Goal: Information Seeking & Learning: Find specific fact

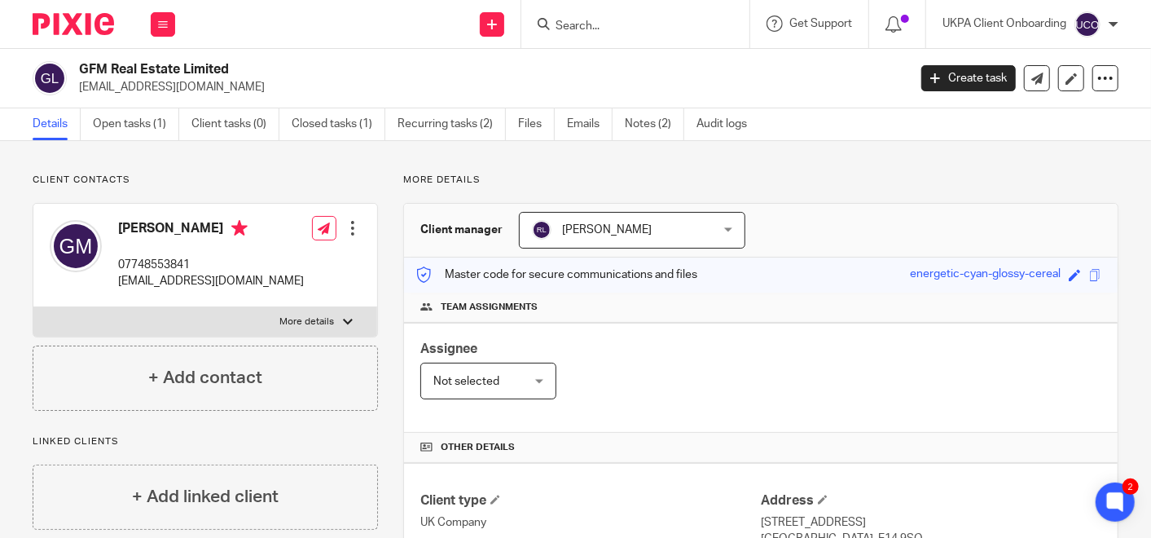
click at [578, 30] on input "Search" at bounding box center [627, 27] width 147 height 15
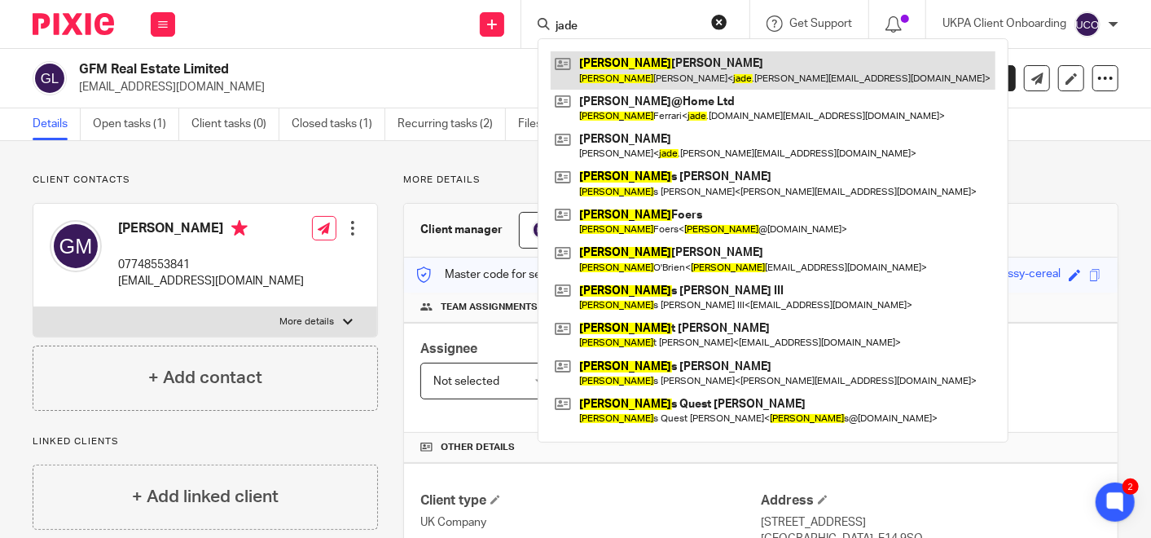
type input "jade"
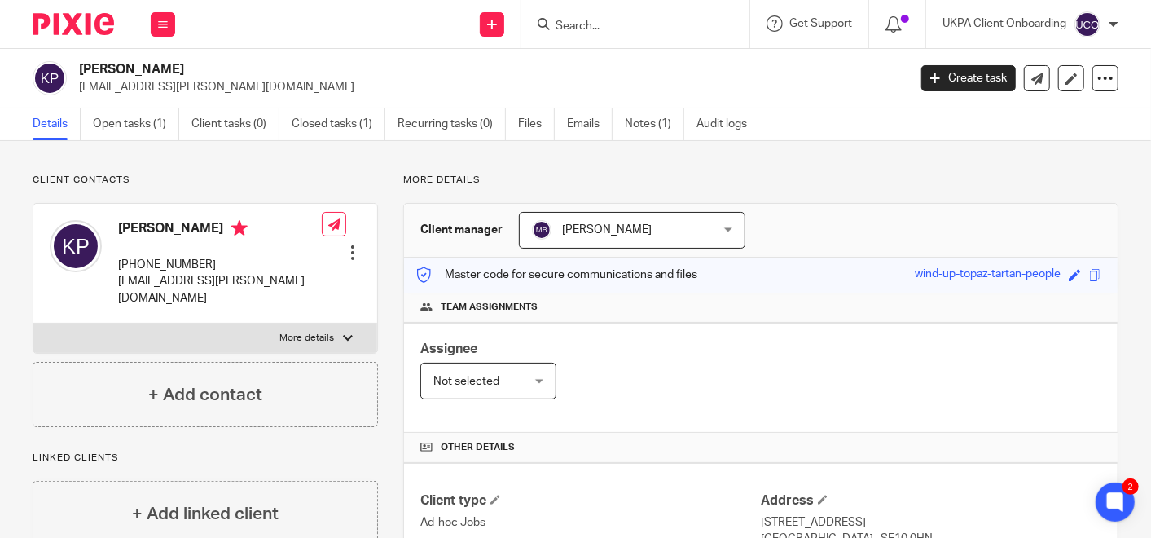
click at [569, 20] on input "Search" at bounding box center [627, 27] width 147 height 15
paste input "Jane Gateley"
type input "Jane Gateley"
click at [651, 124] on link "Notes (3)" at bounding box center [654, 124] width 59 height 32
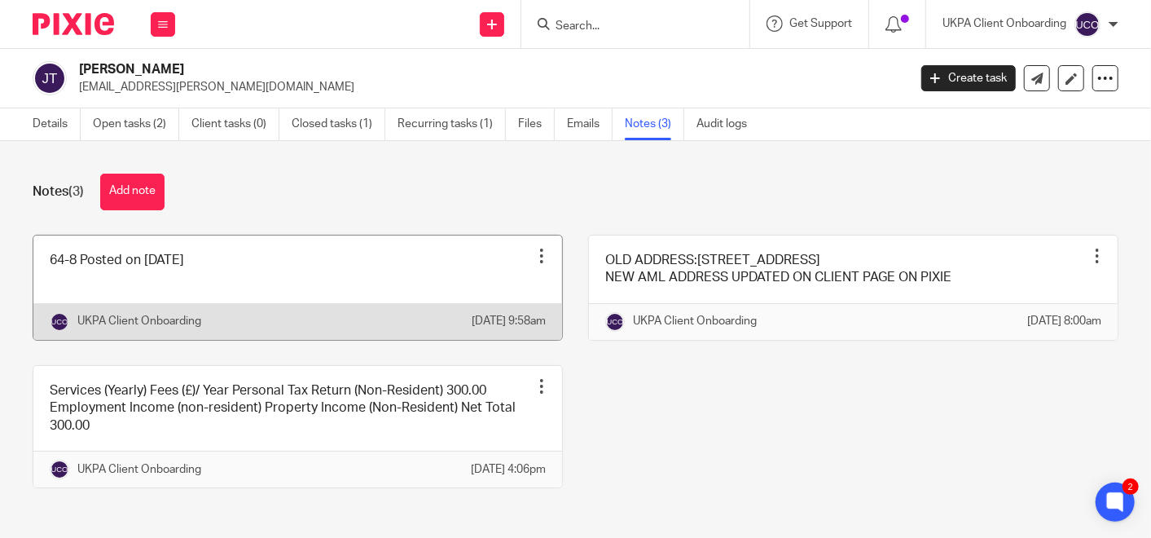
scroll to position [75, 0]
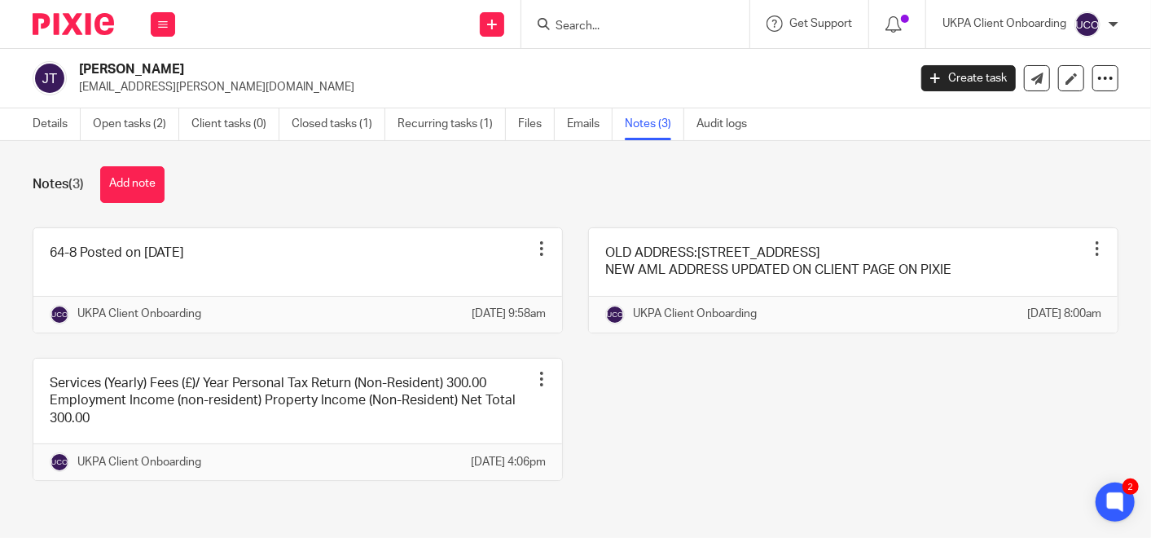
click at [674, 24] on input "Search" at bounding box center [627, 27] width 147 height 15
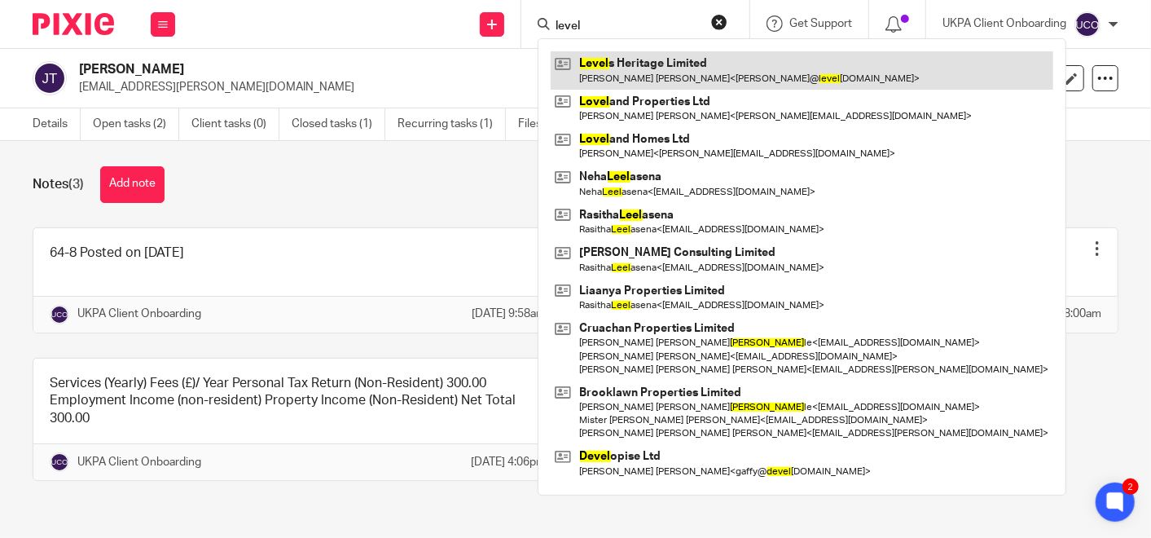
type input "level"
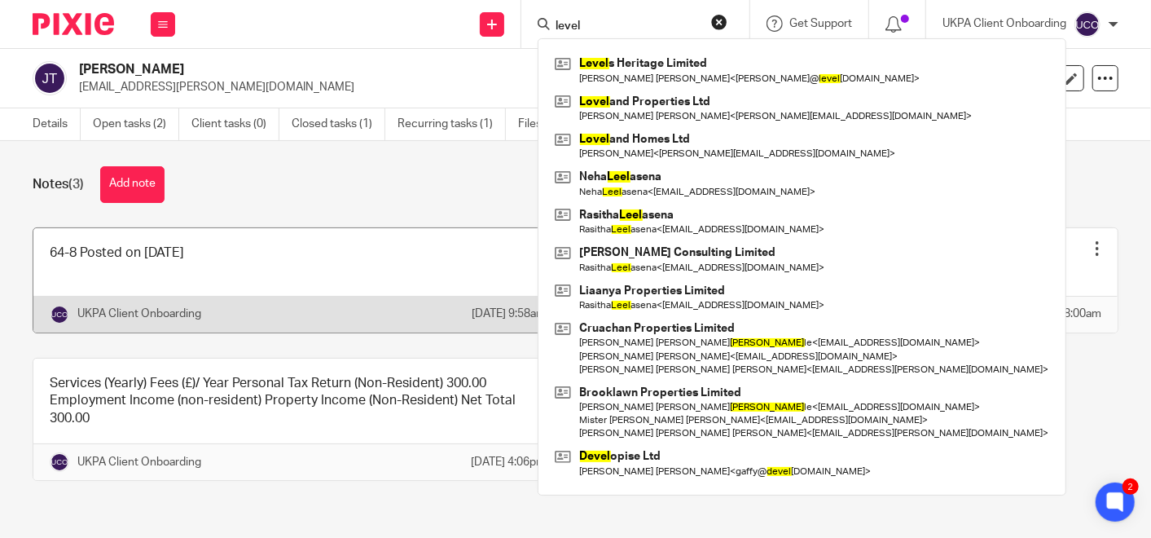
click at [310, 228] on link at bounding box center [297, 280] width 529 height 104
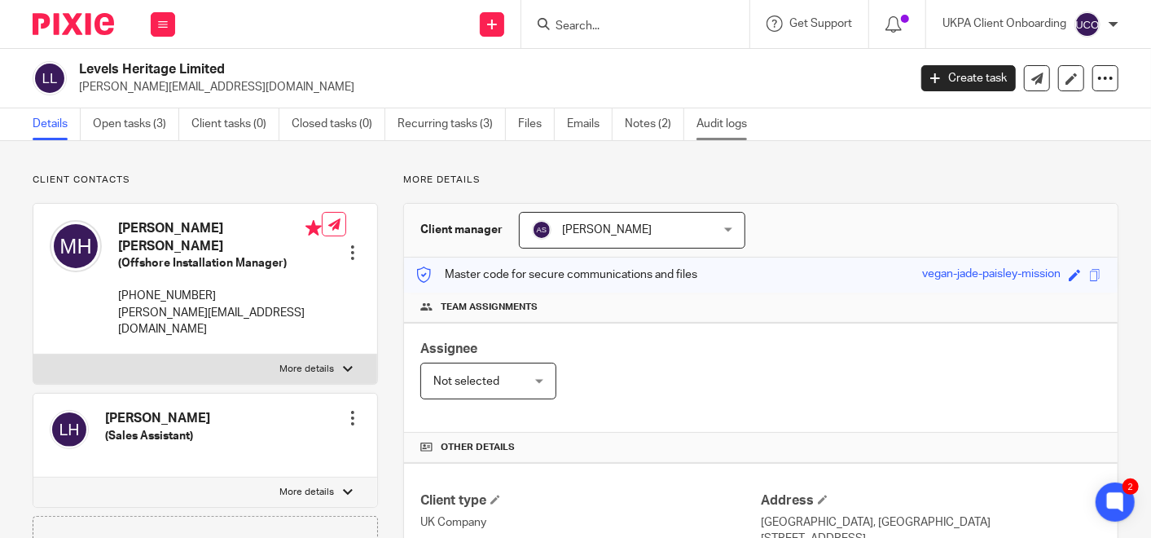
click at [723, 118] on link "Audit logs" at bounding box center [728, 124] width 63 height 32
click at [717, 117] on link "Audit logs" at bounding box center [728, 124] width 63 height 32
click at [723, 128] on link "Audit logs" at bounding box center [728, 124] width 63 height 32
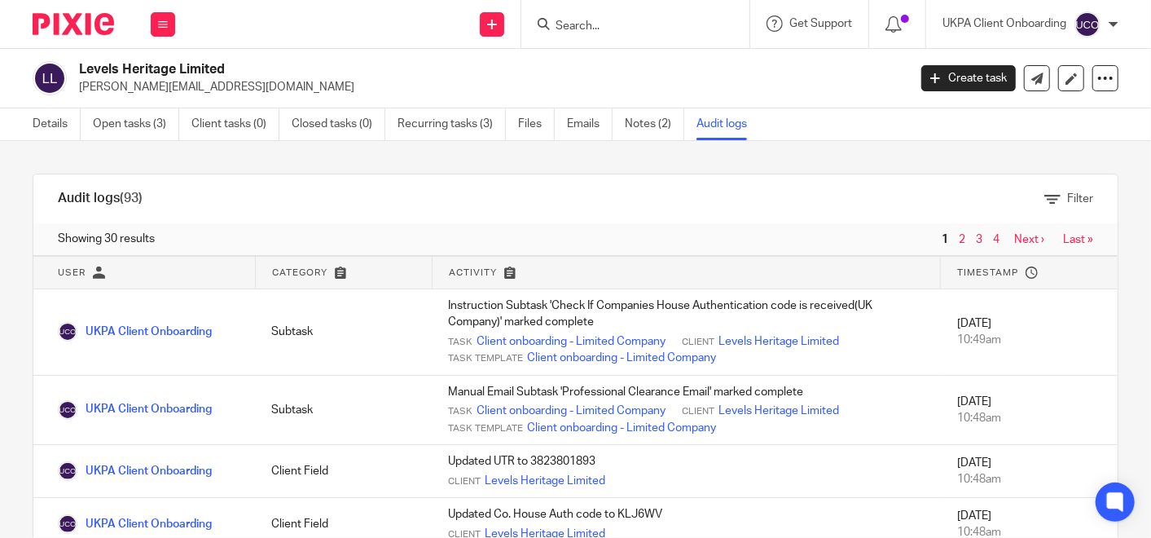
scroll to position [72, 0]
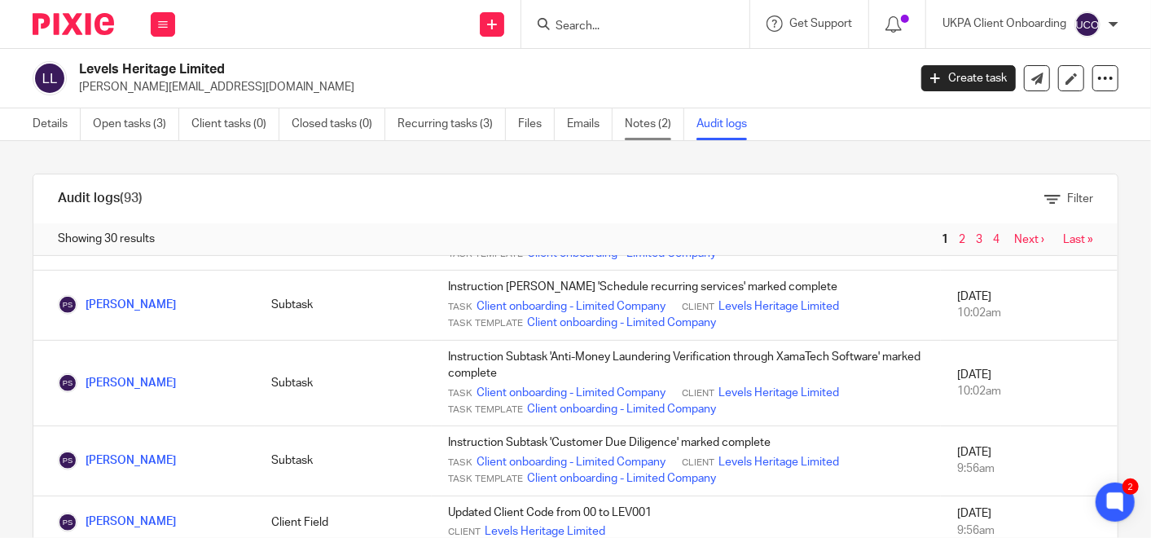
scroll to position [886, 0]
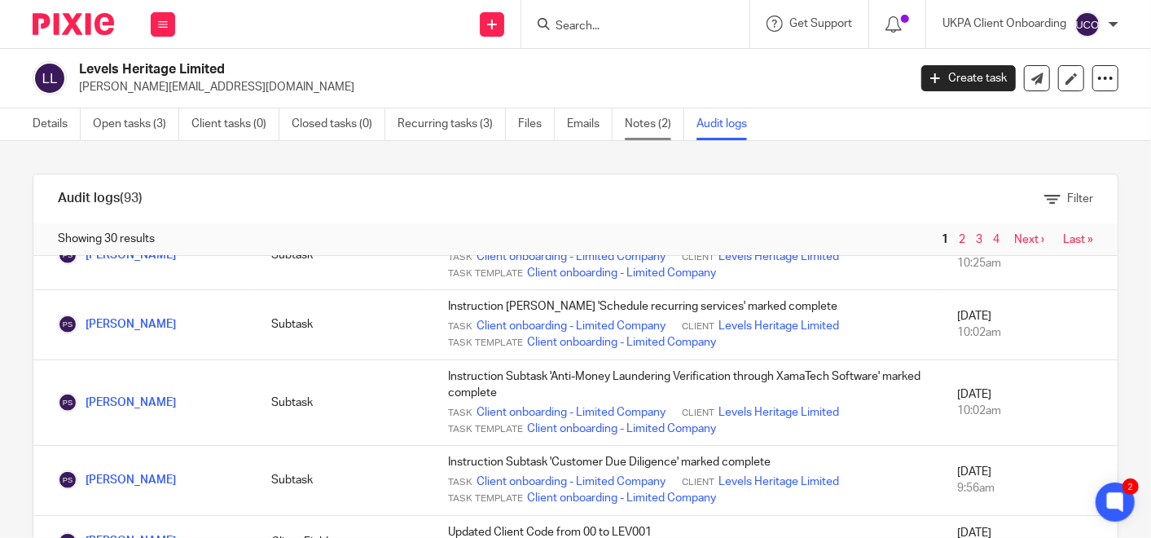
click at [647, 127] on link "Notes (2)" at bounding box center [654, 124] width 59 height 32
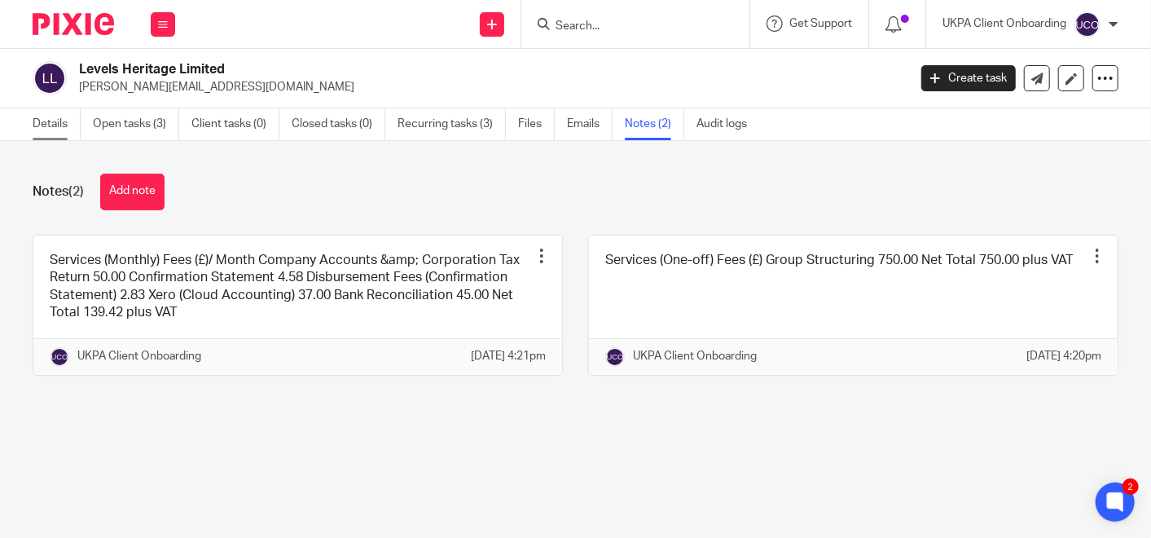
click at [60, 111] on link "Details" at bounding box center [57, 124] width 48 height 32
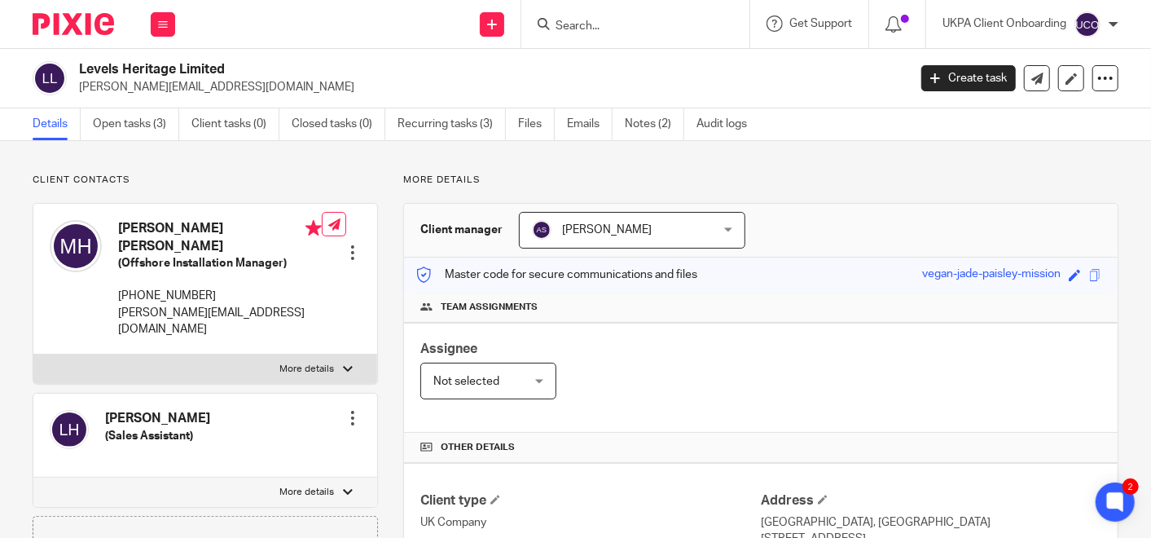
click at [160, 69] on h2 "Levels Heritage Limited" at bounding box center [406, 69] width 654 height 17
copy div "Levels Heritage Limited"
click at [580, 23] on input "Search" at bounding box center [627, 27] width 147 height 15
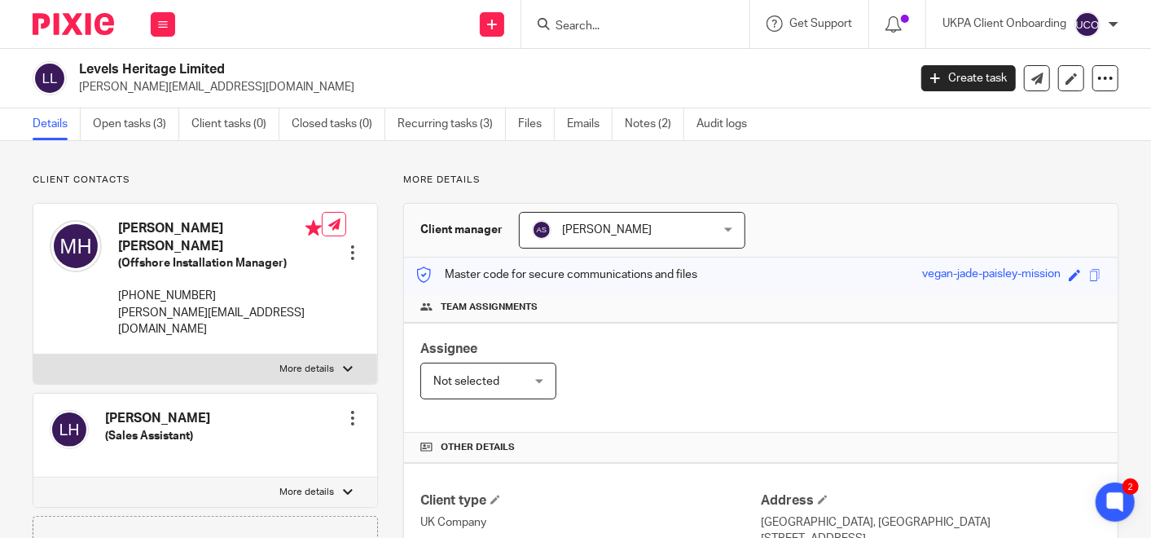
paste input "Opulent Trading Limited"
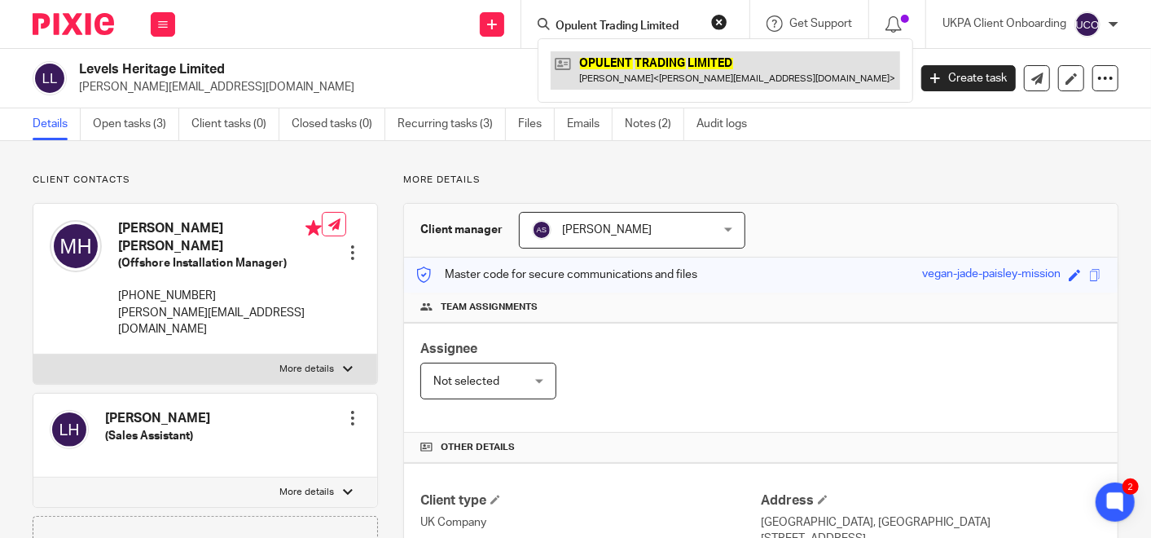
type input "Opulent Trading Limited"
click at [619, 58] on link at bounding box center [725, 69] width 349 height 37
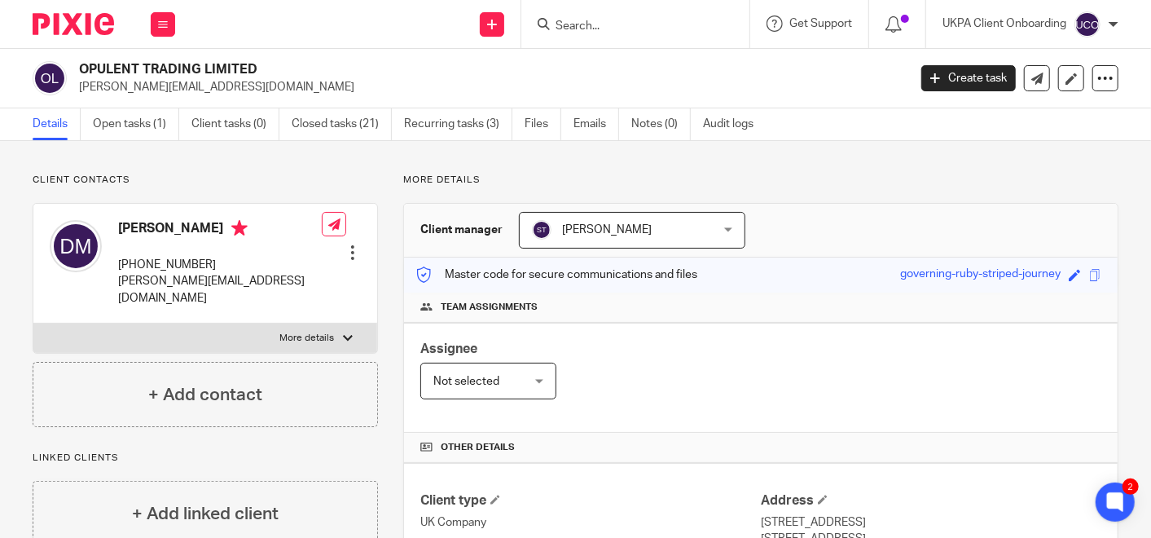
click at [121, 176] on p "Client contacts" at bounding box center [205, 180] width 345 height 13
click at [547, 336] on div "Assignee Not selected Not selected Not selected Aarshika Awale Aayush Niraula A…" at bounding box center [761, 378] width 714 height 110
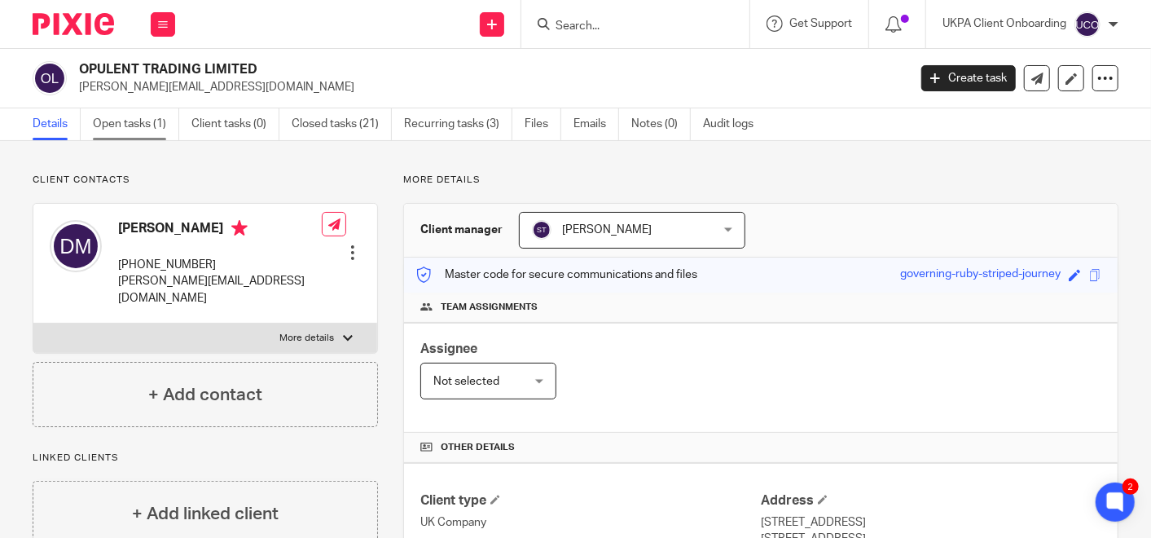
click at [107, 114] on link "Open tasks (1)" at bounding box center [136, 124] width 86 height 32
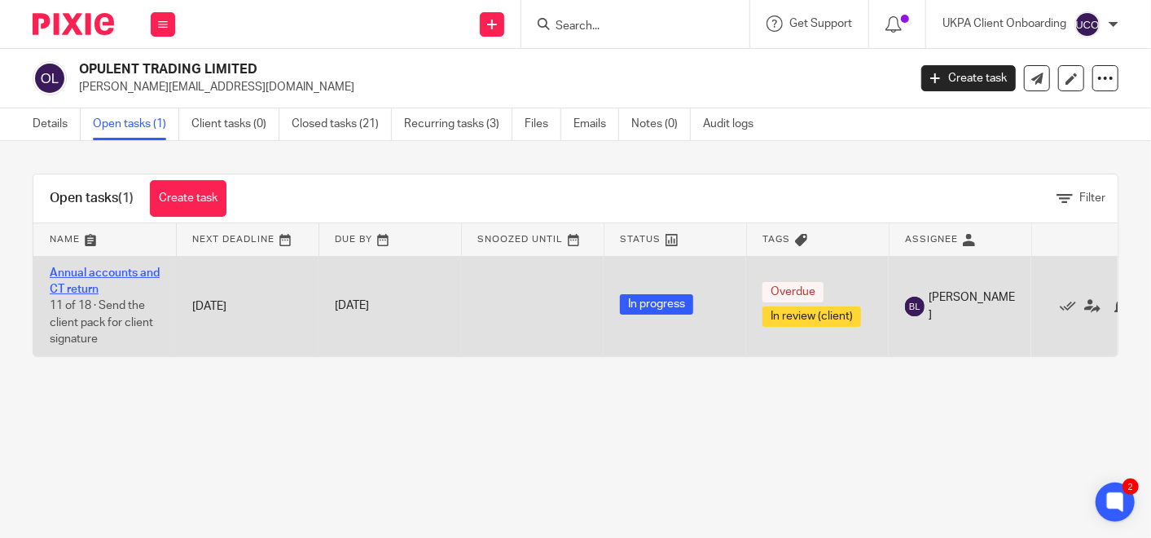
click at [136, 270] on link "Annual accounts and CT return" at bounding box center [105, 281] width 110 height 28
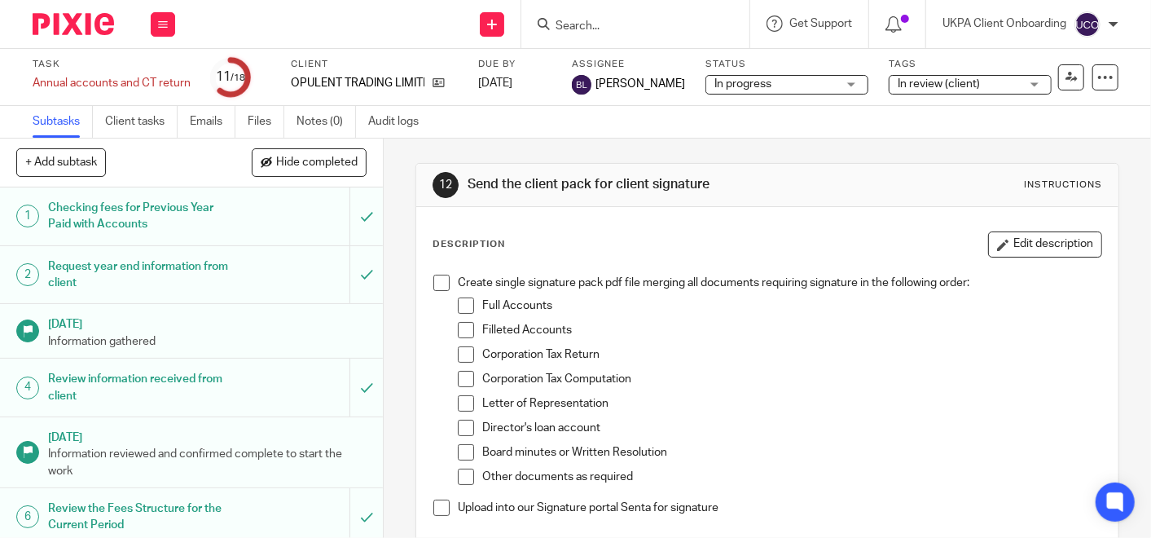
drag, startPoint x: 0, startPoint y: 0, endPoint x: 558, endPoint y: 251, distance: 611.9
click at [558, 251] on div "Description Edit description" at bounding box center [768, 244] width 670 height 26
click at [460, 310] on span at bounding box center [466, 305] width 16 height 16
click at [458, 330] on span at bounding box center [466, 330] width 16 height 16
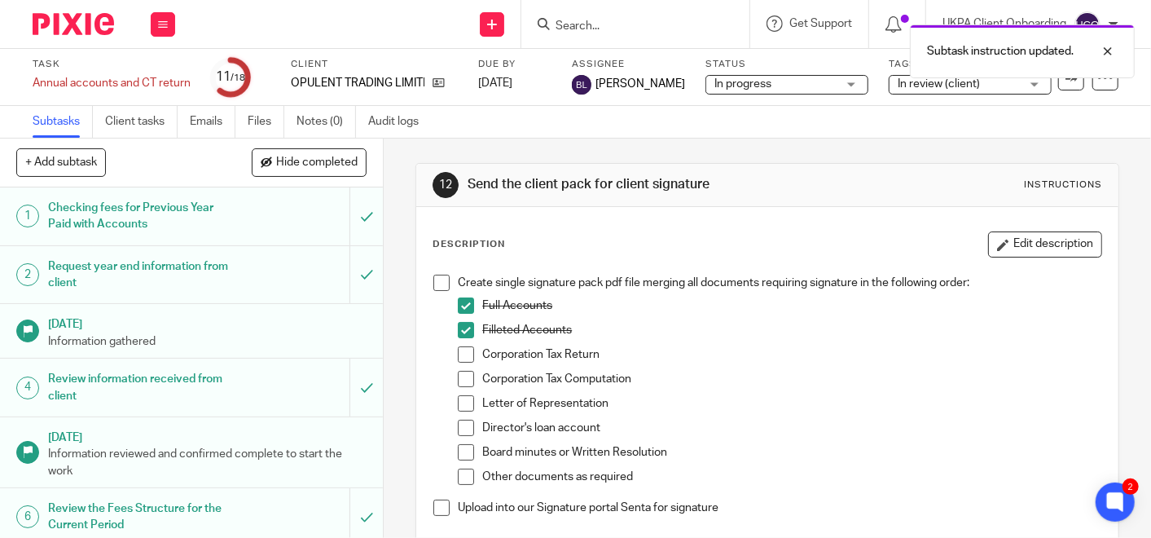
click at [459, 367] on li "Corporation Tax Return" at bounding box center [780, 358] width 644 height 24
click at [466, 349] on span at bounding box center [466, 354] width 16 height 16
click at [458, 380] on span at bounding box center [466, 379] width 16 height 16
click at [458, 405] on span at bounding box center [466, 403] width 16 height 16
click at [458, 429] on span at bounding box center [466, 428] width 16 height 16
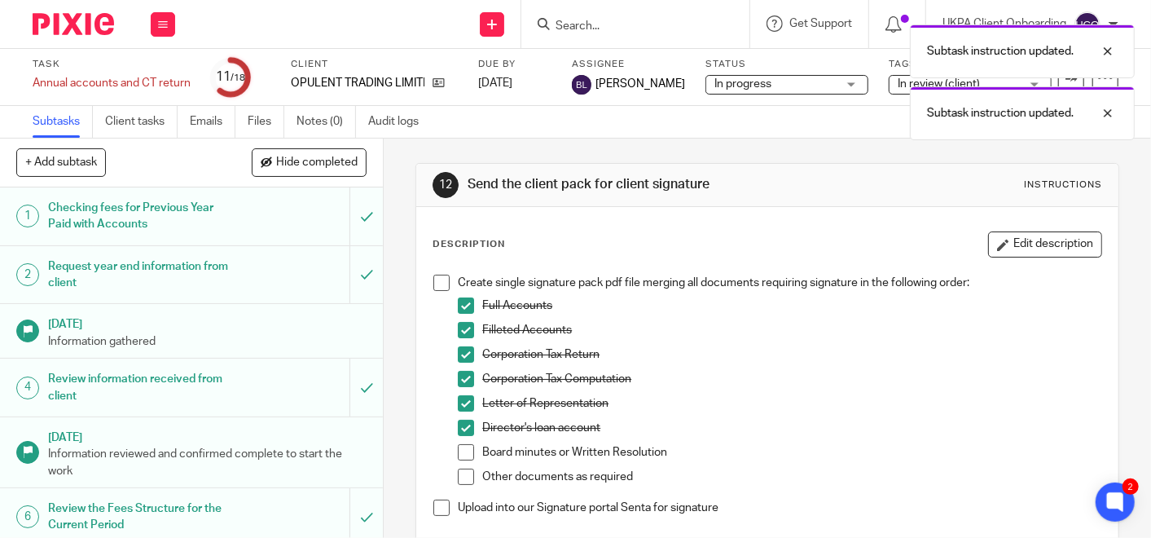
scroll to position [195, 0]
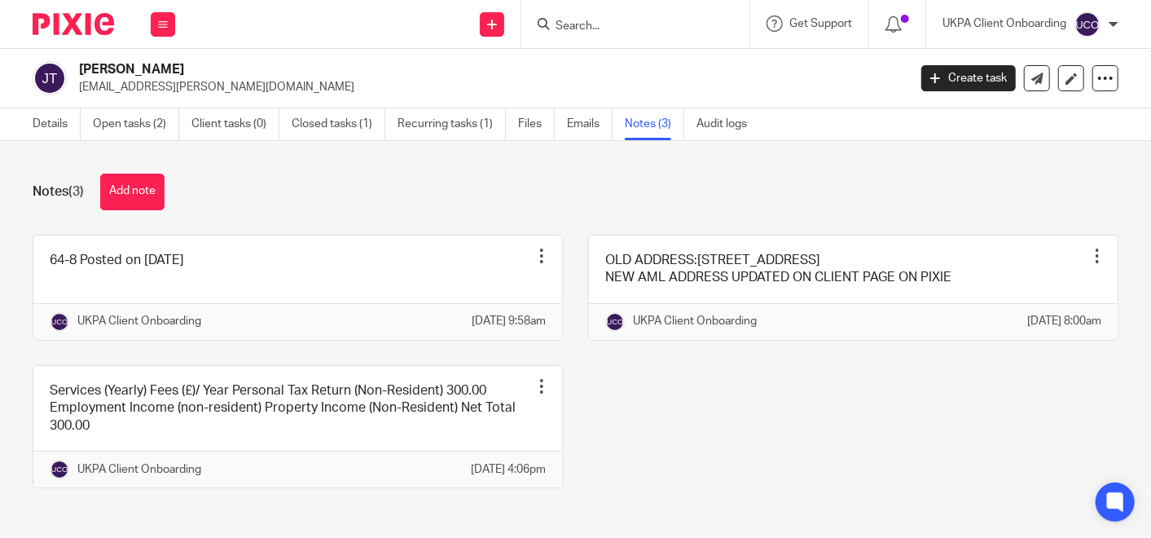
click at [25, 116] on div "Details Open tasks (2) Client tasks (0) Closed tasks (1) Recurring tasks (1) Fi…" at bounding box center [394, 124] width 788 height 32
click at [40, 117] on link "Details" at bounding box center [57, 124] width 48 height 32
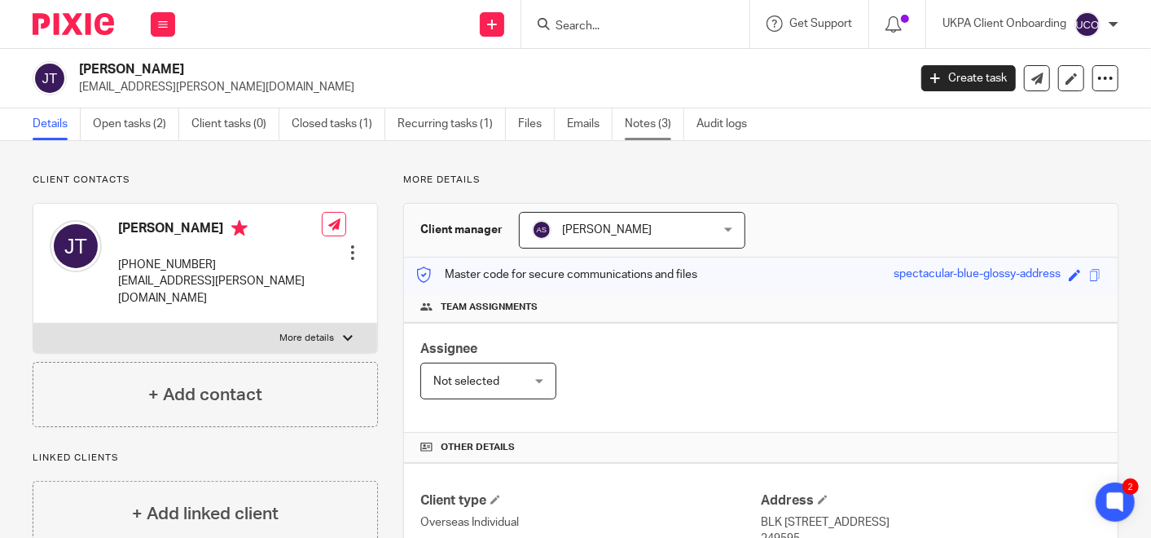
click at [653, 132] on link "Notes (3)" at bounding box center [654, 124] width 59 height 32
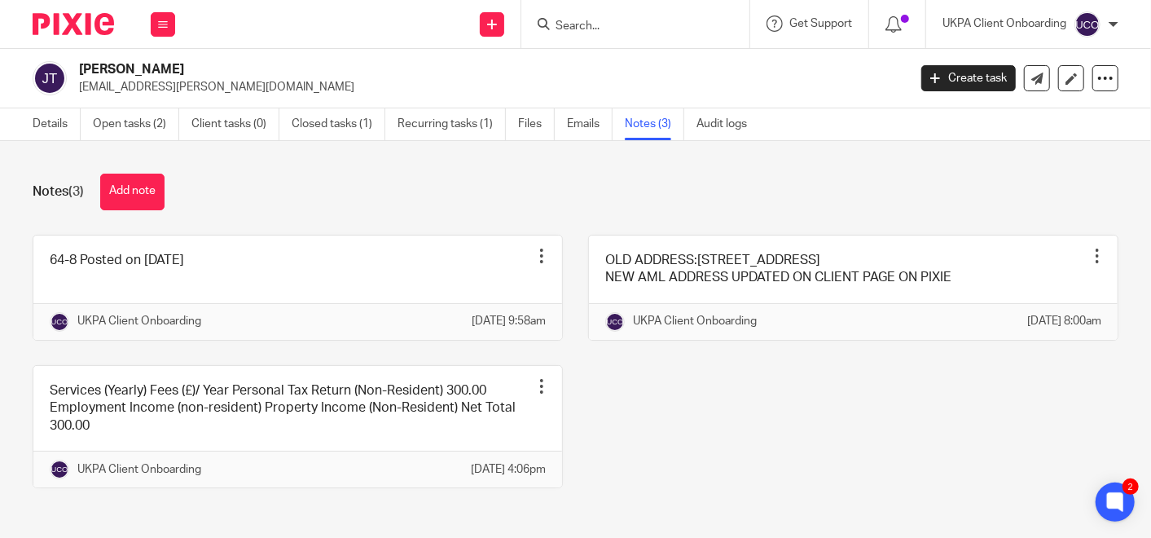
click at [59, 121] on link "Details" at bounding box center [57, 124] width 48 height 32
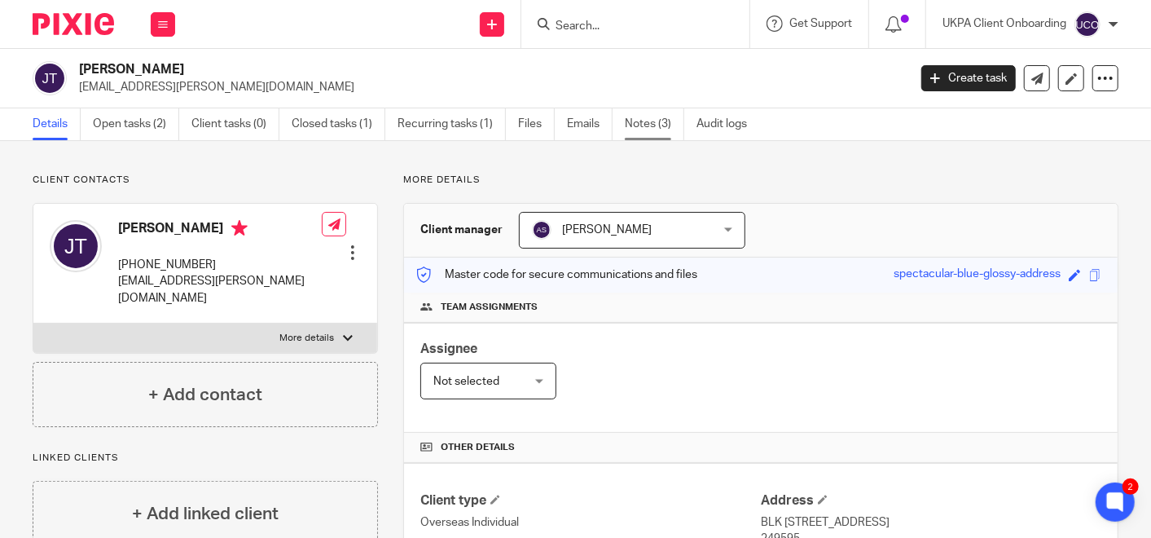
click at [648, 125] on link "Notes (3)" at bounding box center [654, 124] width 59 height 32
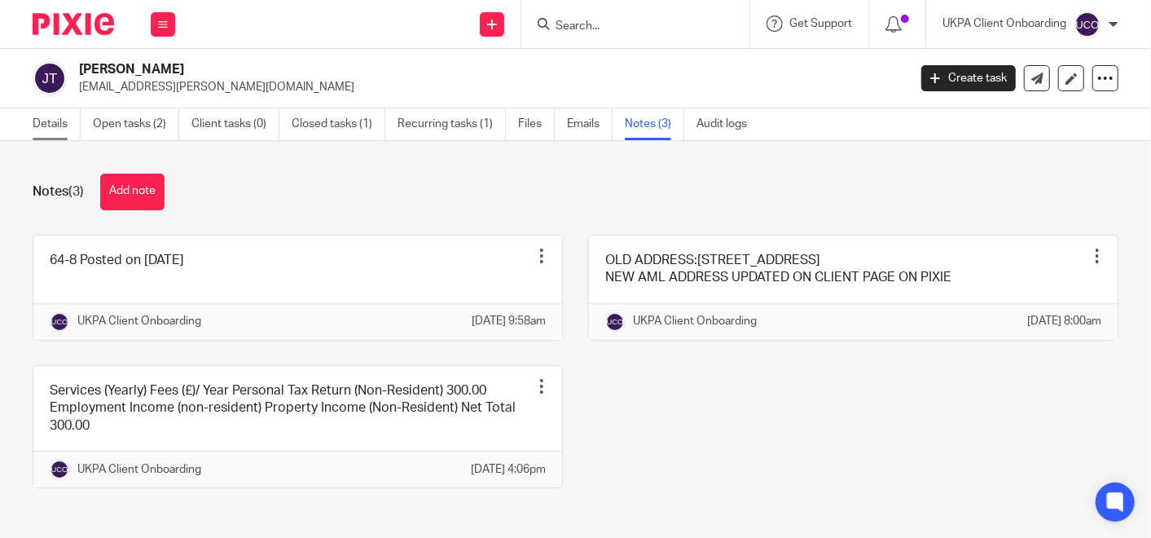
click at [52, 122] on link "Details" at bounding box center [57, 124] width 48 height 32
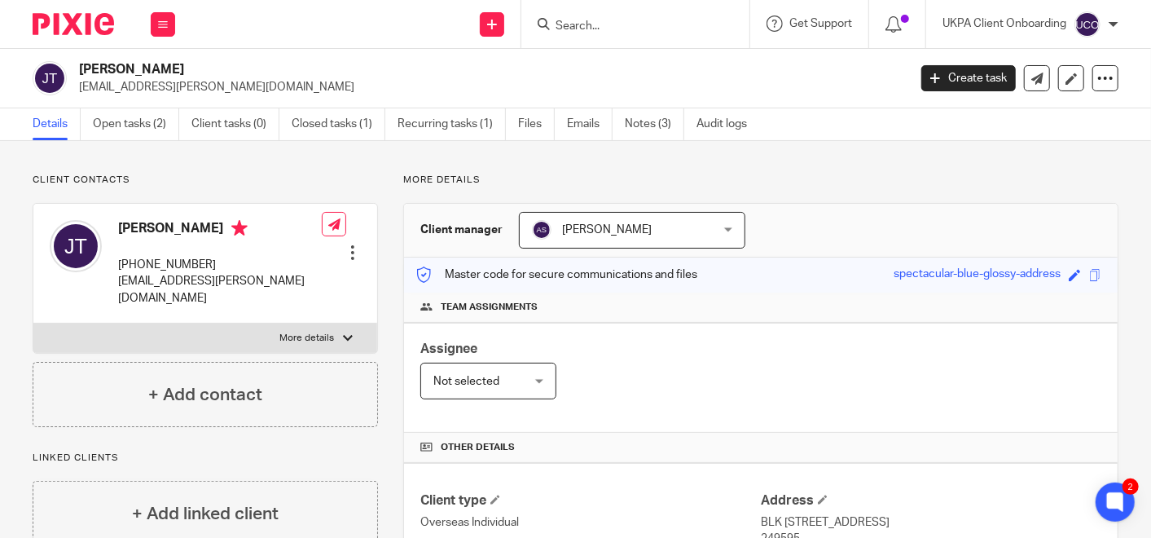
click at [205, 64] on h2 "[PERSON_NAME]" at bounding box center [406, 69] width 654 height 17
drag, startPoint x: 205, startPoint y: 64, endPoint x: 365, endPoint y: 69, distance: 159.8
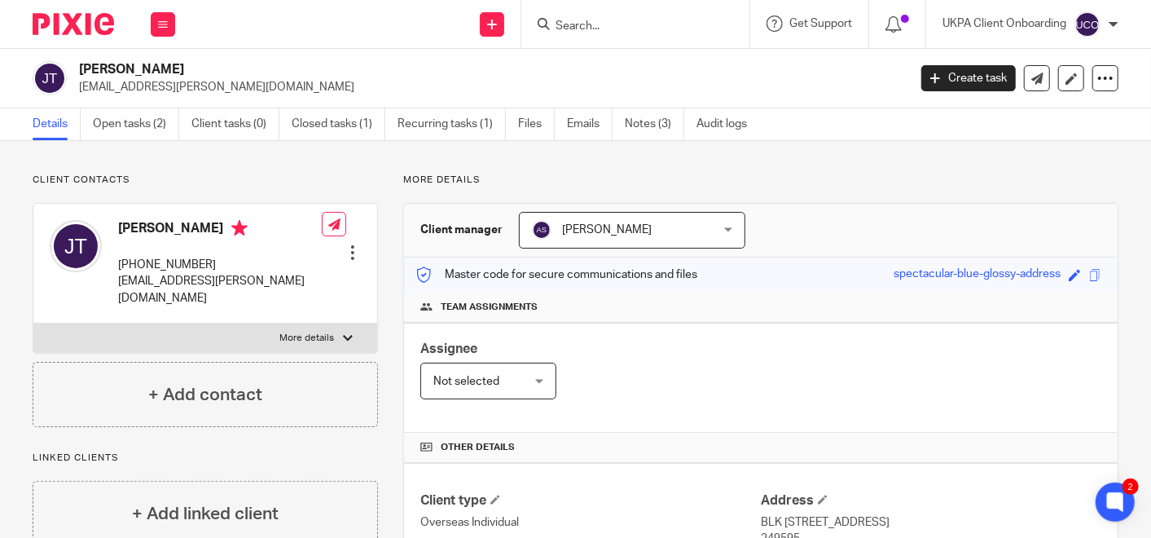
click at [365, 69] on h2 "[PERSON_NAME]" at bounding box center [406, 69] width 654 height 17
click at [319, 67] on h2 "[PERSON_NAME]" at bounding box center [406, 69] width 654 height 17
click at [218, 61] on h2 "[PERSON_NAME]" at bounding box center [406, 69] width 654 height 17
click at [218, 61] on div "Jade Bianca Thompson jade.thompson@gmail.com Create task Update from Companies …" at bounding box center [575, 78] width 1151 height 59
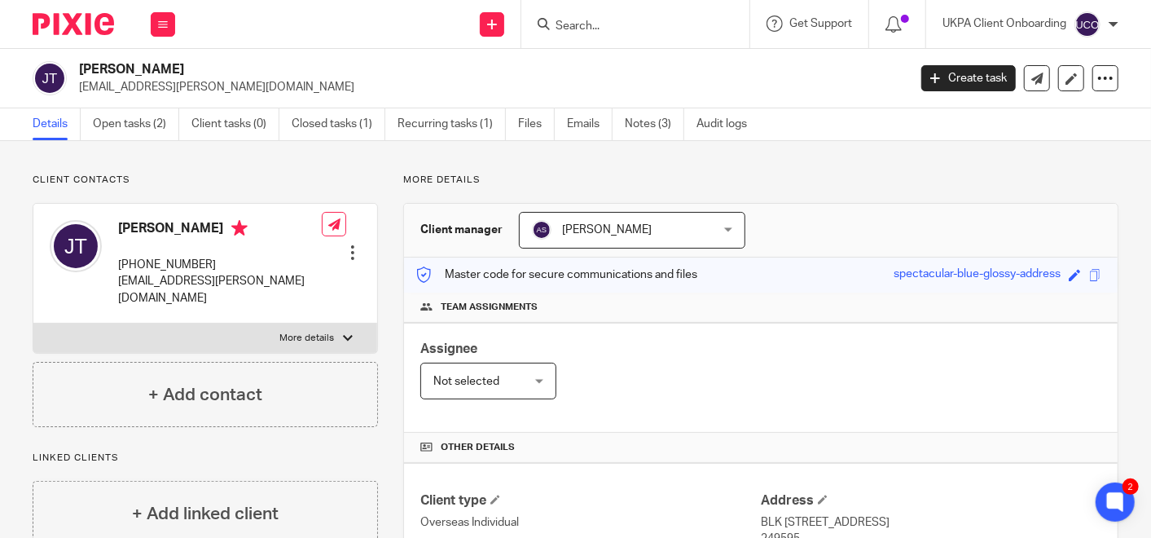
click at [218, 61] on div "Jade Bianca Thompson jade.thompson@gmail.com Create task Update from Companies …" at bounding box center [575, 78] width 1151 height 59
copy div "[PERSON_NAME]"
click at [244, 60] on div "Jade Bianca Thompson jade.thompson@gmail.com Create task Update from Companies …" at bounding box center [575, 78] width 1151 height 59
click at [199, 55] on div "Jade Bianca Thompson jade.thompson@gmail.com Create task Update from Companies …" at bounding box center [575, 78] width 1151 height 59
click at [206, 68] on h2 "[PERSON_NAME]" at bounding box center [406, 69] width 654 height 17
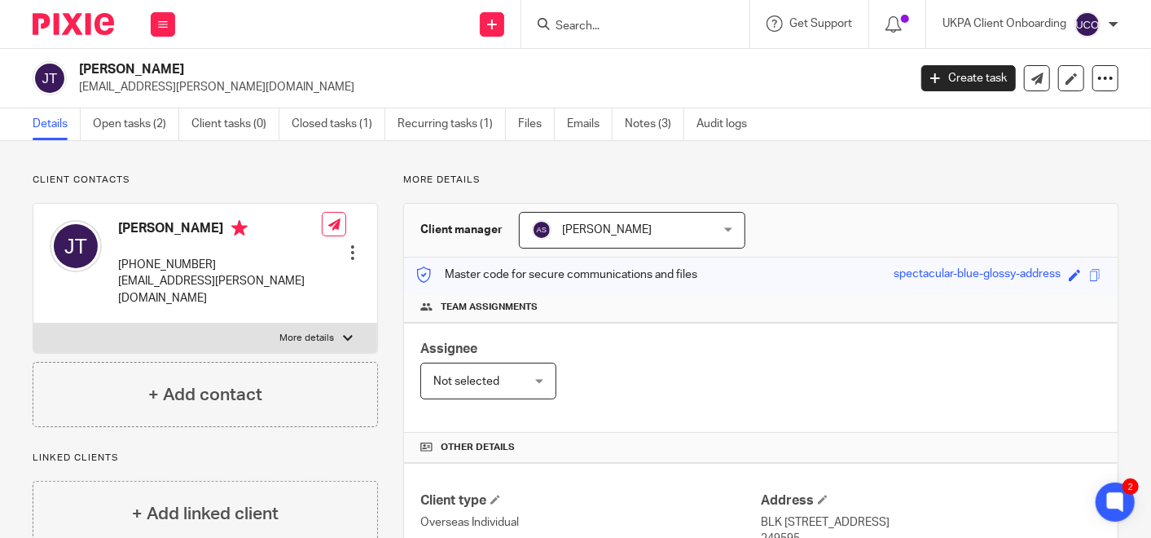
click at [206, 68] on h2 "[PERSON_NAME]" at bounding box center [406, 69] width 654 height 17
drag, startPoint x: 206, startPoint y: 68, endPoint x: 193, endPoint y: 174, distance: 107.5
click at [193, 174] on p "Client contacts" at bounding box center [205, 180] width 345 height 13
click at [461, 179] on p "More details" at bounding box center [760, 180] width 715 height 13
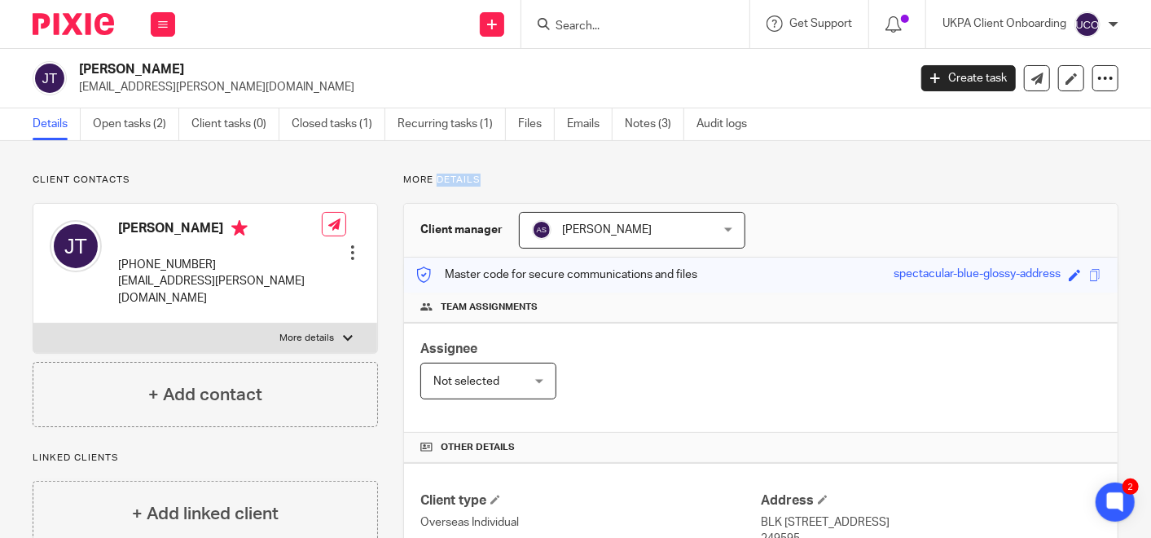
click at [461, 179] on p "More details" at bounding box center [760, 180] width 715 height 13
drag, startPoint x: 461, startPoint y: 179, endPoint x: 605, endPoint y: 193, distance: 144.9
click at [185, 93] on p "[EMAIL_ADDRESS][PERSON_NAME][DOMAIN_NAME]" at bounding box center [488, 87] width 818 height 16
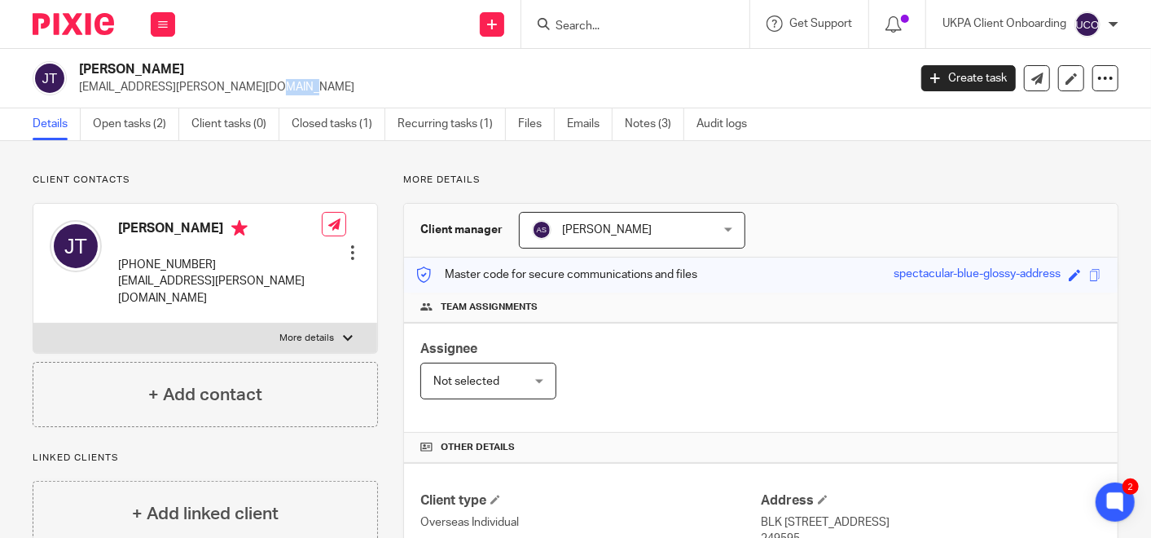
click at [185, 93] on p "[EMAIL_ADDRESS][PERSON_NAME][DOMAIN_NAME]" at bounding box center [488, 87] width 818 height 16
drag, startPoint x: 185, startPoint y: 93, endPoint x: 152, endPoint y: 86, distance: 33.2
click at [152, 86] on p "[EMAIL_ADDRESS][PERSON_NAME][DOMAIN_NAME]" at bounding box center [488, 87] width 818 height 16
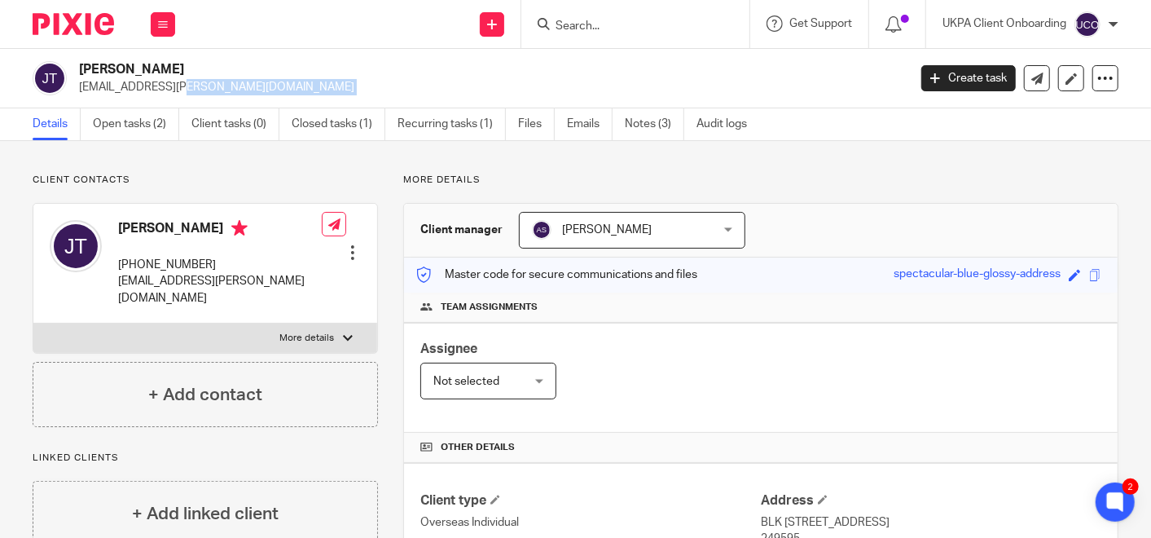
copy main "jade.thompson@gmail.com Create task Update from Companies House Export data Mer…"
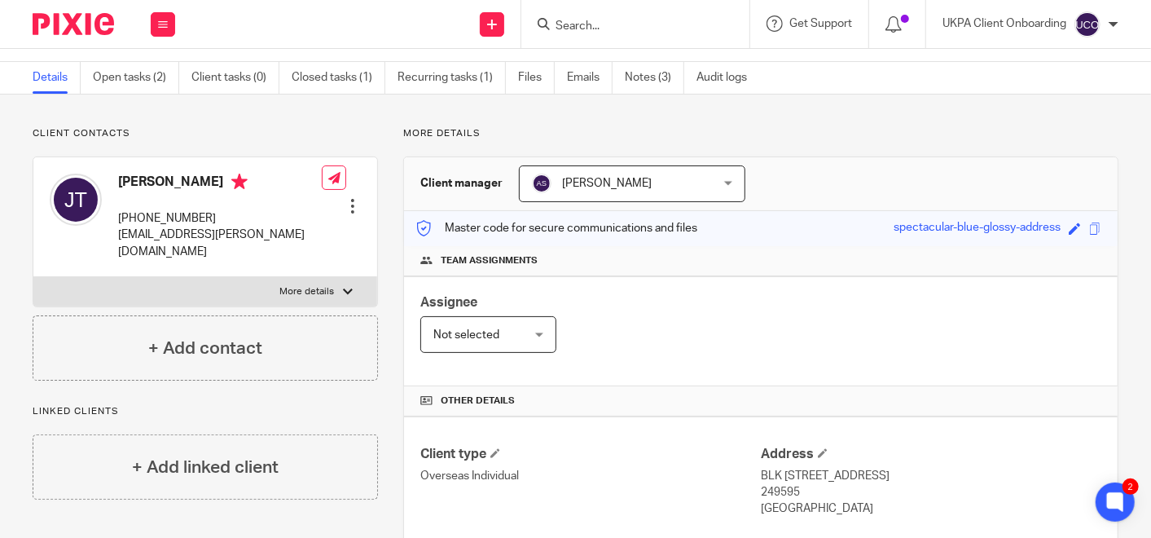
scroll to position [20, 0]
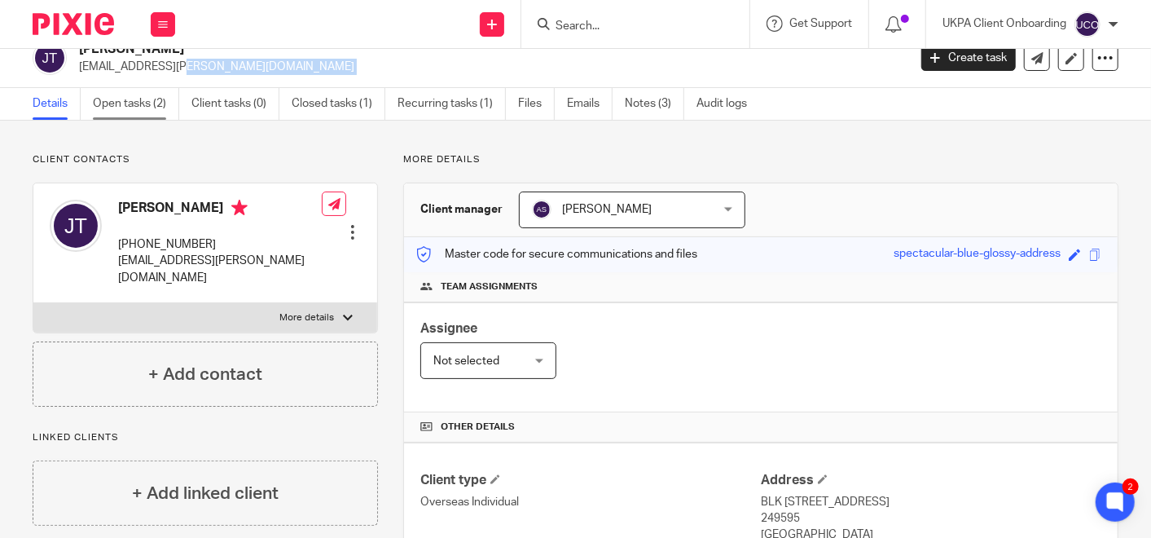
click at [116, 103] on link "Open tasks (2)" at bounding box center [136, 104] width 86 height 32
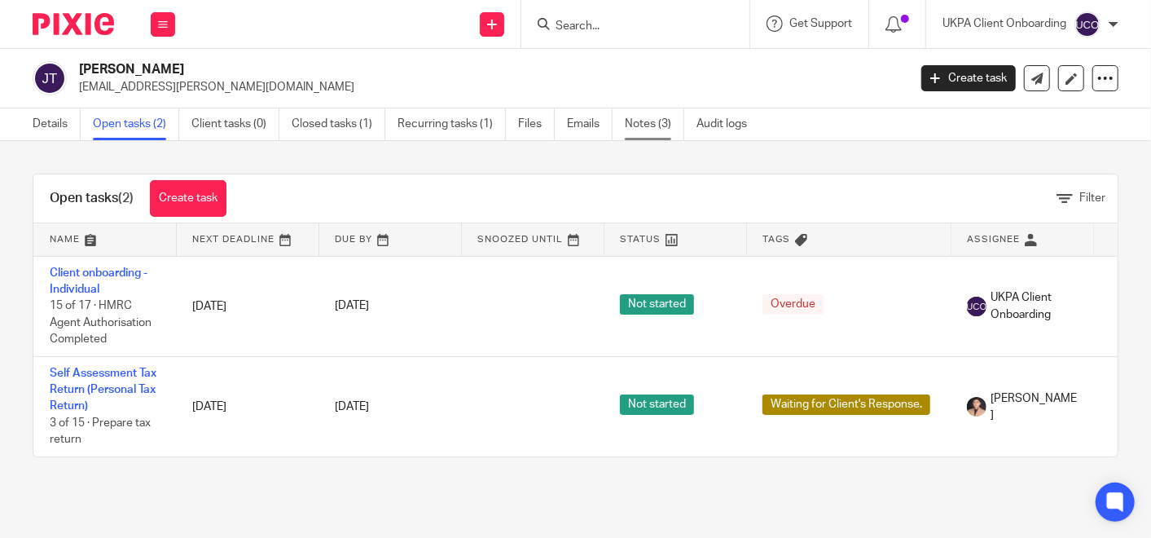
click at [644, 138] on link "Notes (3)" at bounding box center [654, 124] width 59 height 32
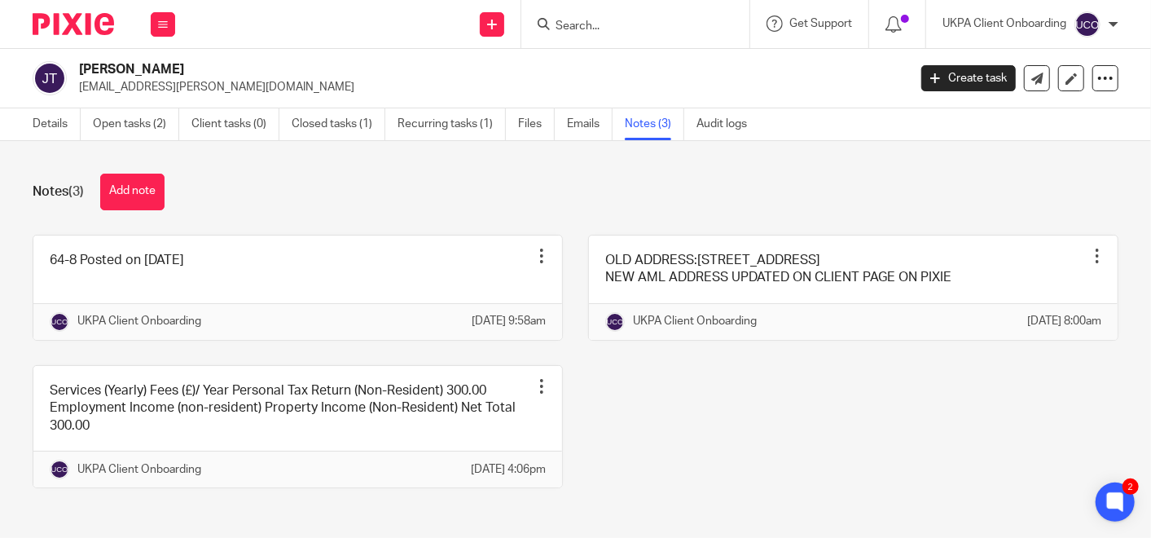
click at [565, 16] on form at bounding box center [641, 24] width 174 height 20
click at [565, 23] on input "Search" at bounding box center [627, 27] width 147 height 15
paste input "Nor [PERSON_NAME] Binti [PERSON_NAME]"
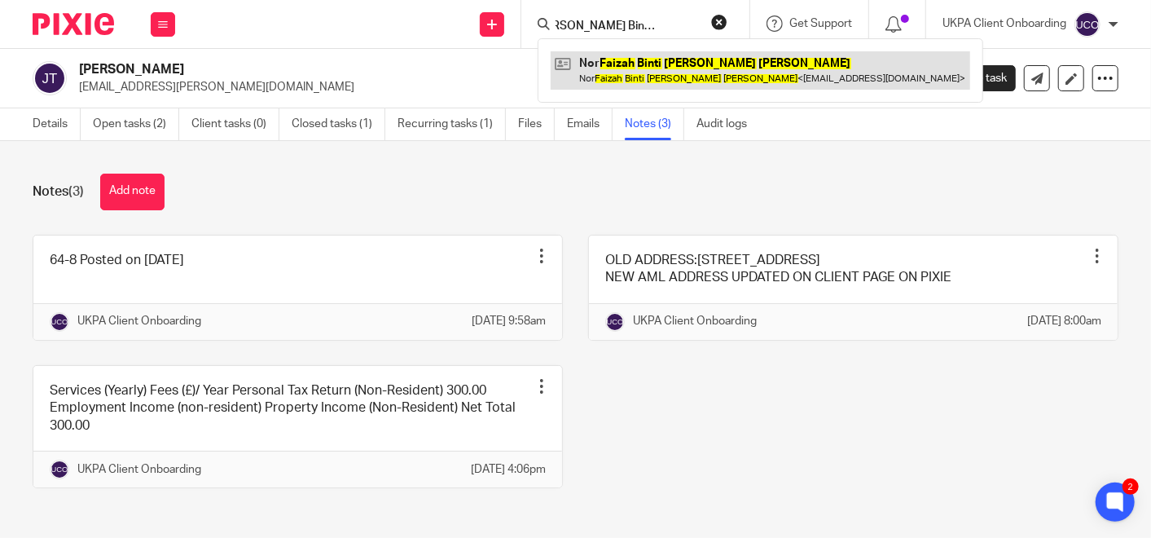
type input "Nor [PERSON_NAME] Binti [PERSON_NAME]"
